Goal: Transaction & Acquisition: Purchase product/service

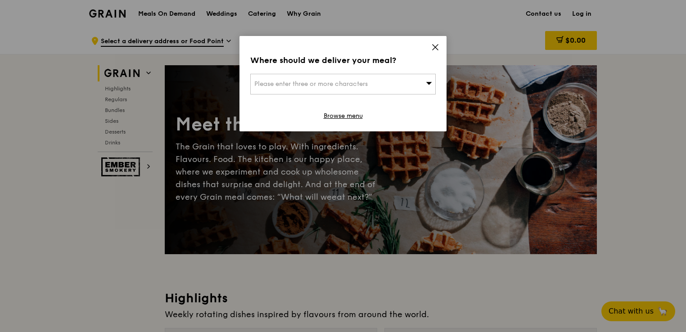
click at [437, 47] on icon at bounding box center [435, 47] width 8 height 8
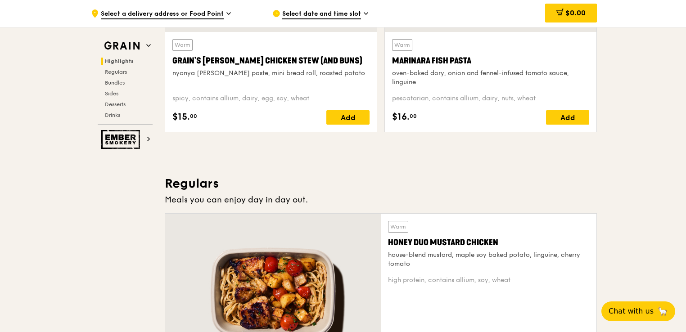
scroll to position [437, 0]
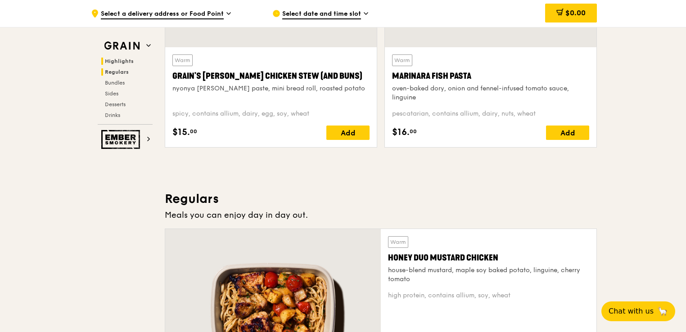
click at [123, 72] on span "Regulars" at bounding box center [117, 72] width 24 height 6
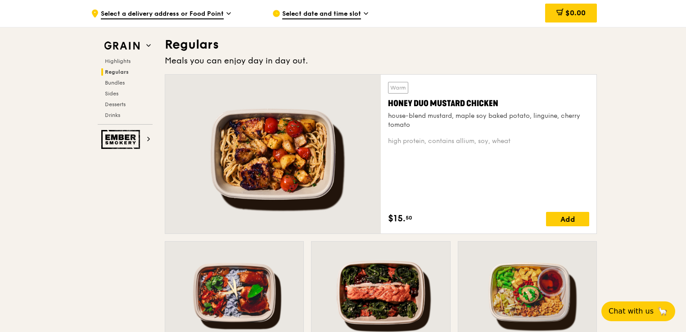
scroll to position [592, 0]
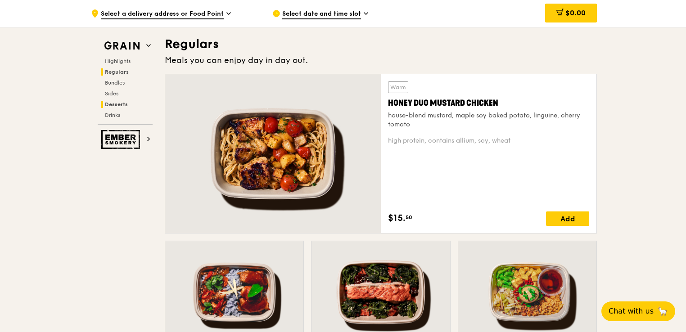
click at [114, 102] on span "Desserts" at bounding box center [116, 104] width 23 height 6
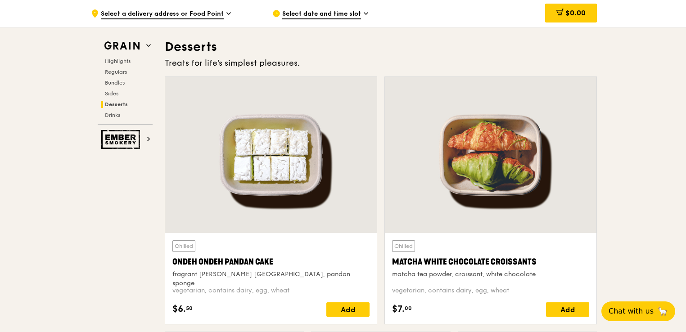
scroll to position [2566, 0]
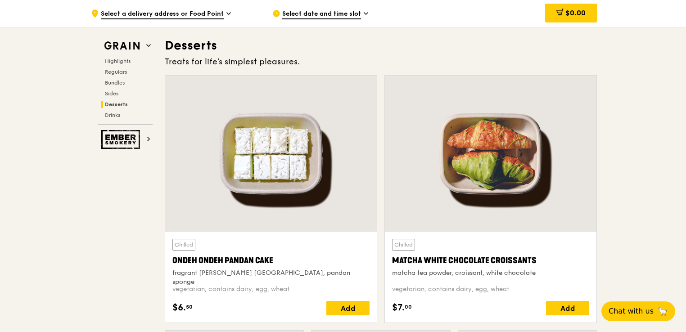
click at [114, 109] on div "Highlights Regulars Bundles Sides Desserts Drinks" at bounding box center [125, 88] width 55 height 61
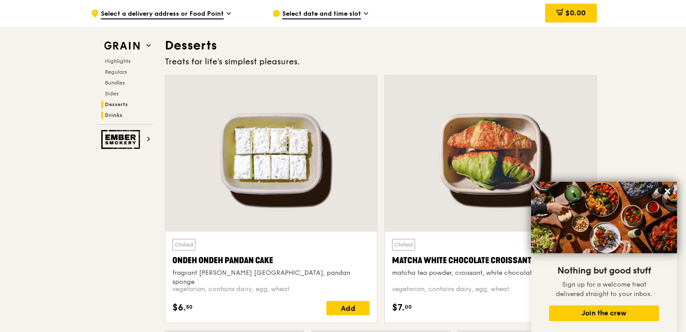
click at [115, 117] on span "Drinks" at bounding box center [114, 115] width 18 height 6
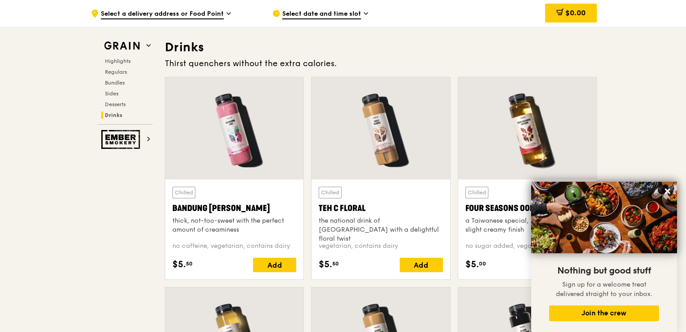
scroll to position [3114, 0]
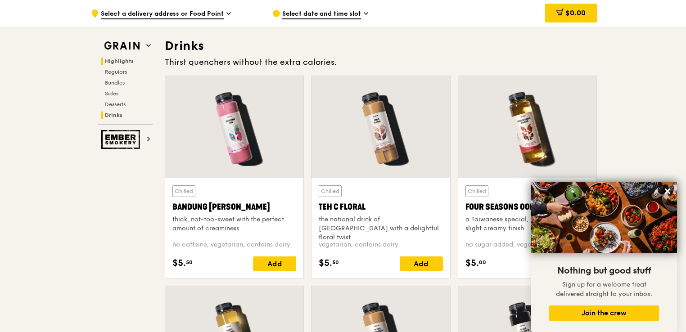
click at [122, 61] on span "Highlights" at bounding box center [119, 61] width 29 height 6
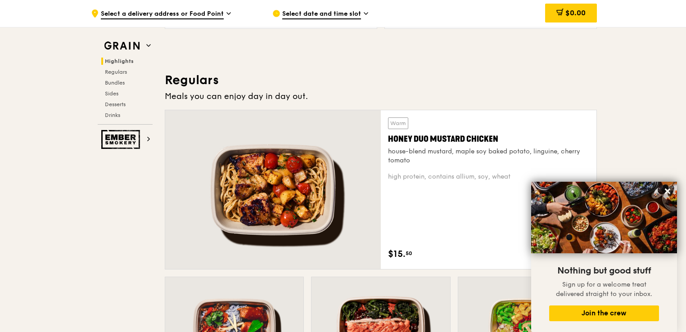
scroll to position [614, 0]
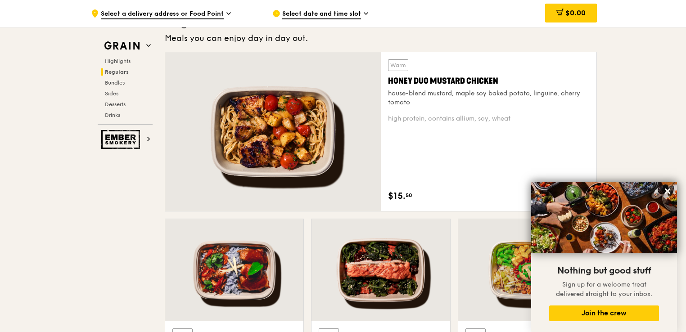
click at [414, 144] on div "Warm Honey Duo Mustard Chicken house-blend mustard, maple soy baked potato, lin…" at bounding box center [488, 131] width 201 height 145
click at [329, 158] on div at bounding box center [273, 131] width 216 height 159
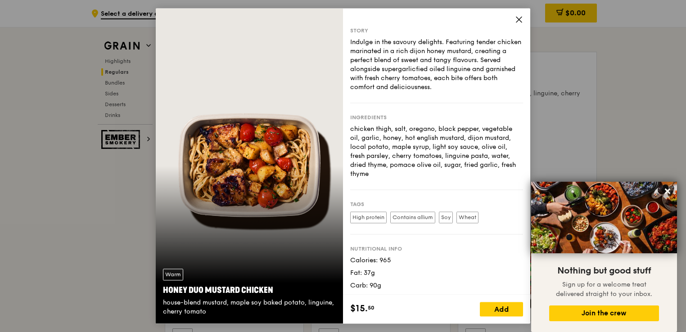
scroll to position [14, 0]
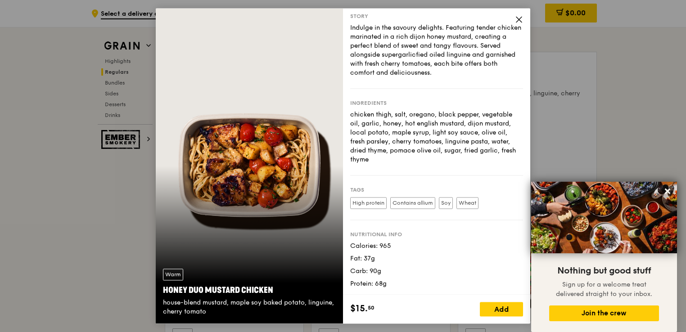
click at [519, 21] on icon at bounding box center [519, 19] width 8 height 8
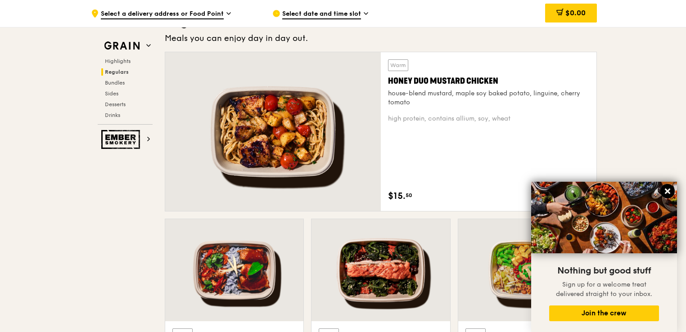
click at [666, 190] on icon at bounding box center [667, 191] width 5 height 5
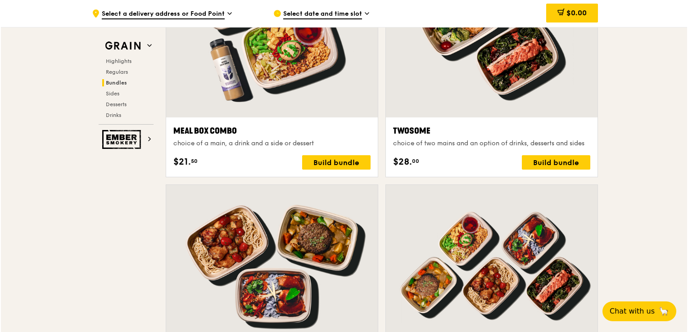
scroll to position [1425, 0]
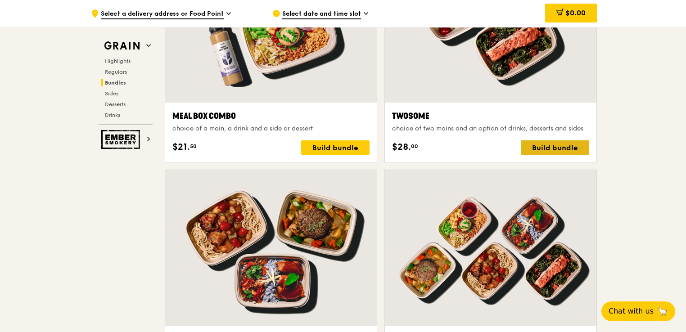
click at [583, 151] on div "Build bundle" at bounding box center [555, 147] width 68 height 14
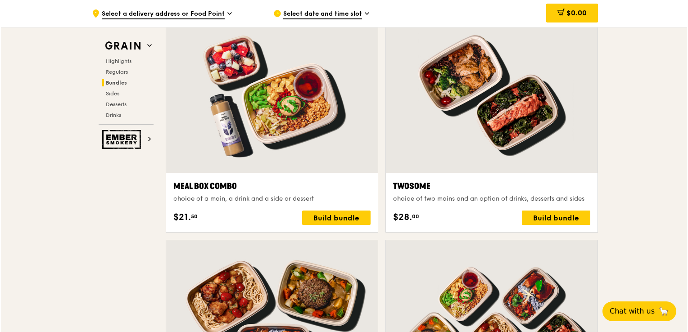
scroll to position [1335, 0]
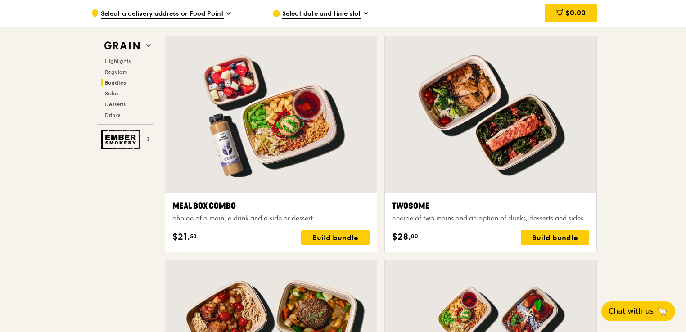
drag, startPoint x: 672, startPoint y: 208, endPoint x: 597, endPoint y: 223, distance: 76.7
click at [337, 236] on div "Build bundle" at bounding box center [335, 238] width 68 height 14
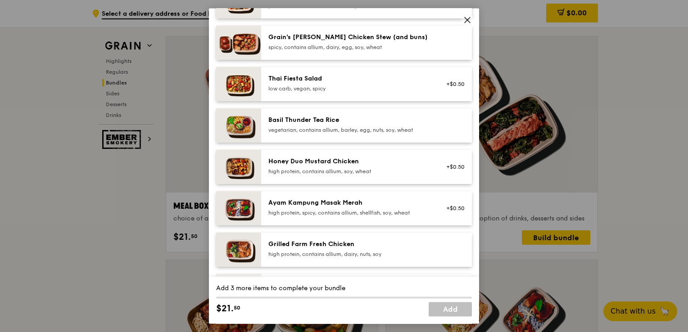
scroll to position [90, 0]
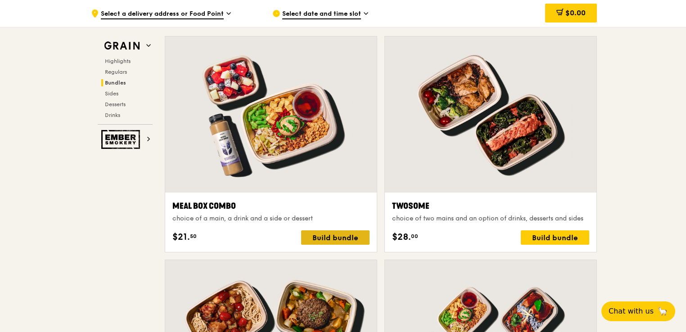
click at [342, 234] on div "Build bundle" at bounding box center [335, 238] width 68 height 14
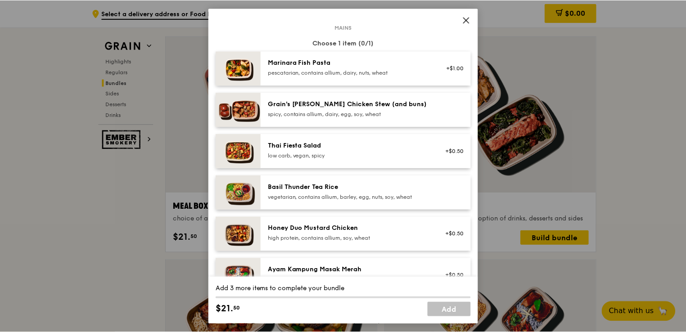
scroll to position [0, 0]
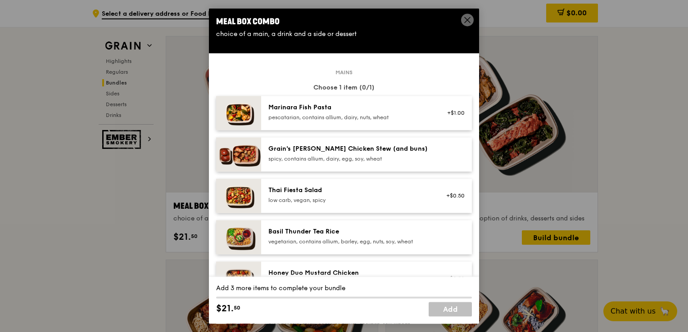
click at [467, 20] on icon at bounding box center [467, 19] width 5 height 5
